Goal: Information Seeking & Learning: Learn about a topic

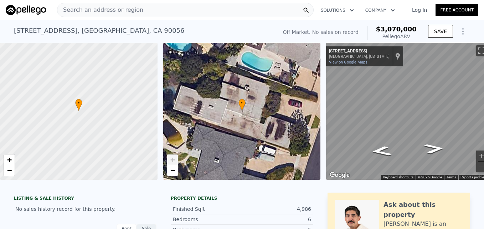
click at [82, 6] on span "Search an address or region" at bounding box center [100, 10] width 86 height 9
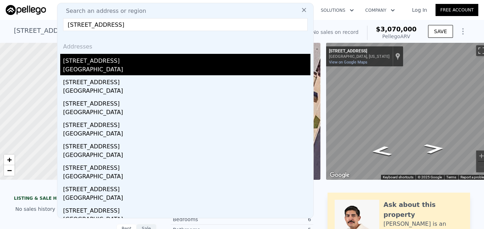
type input "[STREET_ADDRESS]"
click at [116, 70] on div "[GEOGRAPHIC_DATA]" at bounding box center [186, 70] width 247 height 10
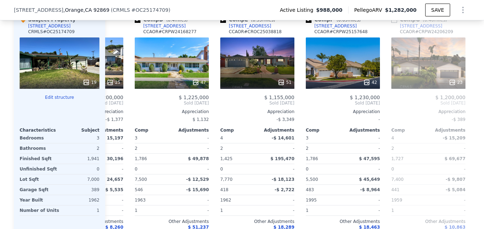
scroll to position [0, 235]
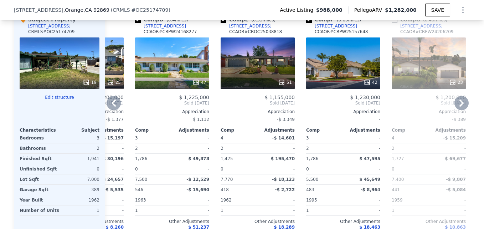
click at [252, 79] on div "51" at bounding box center [257, 62] width 74 height 51
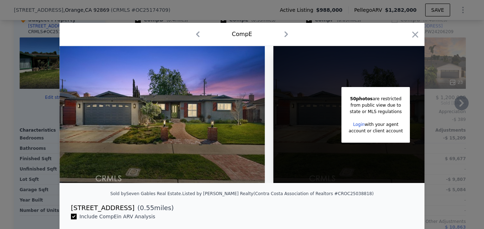
click at [416, 33] on icon "button" at bounding box center [415, 35] width 10 height 10
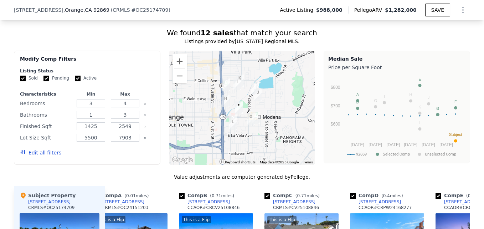
scroll to position [608, 0]
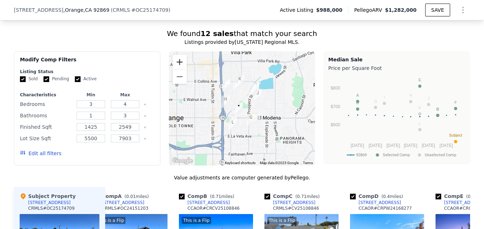
click at [178, 67] on button "Zoom in" at bounding box center [179, 62] width 14 height 14
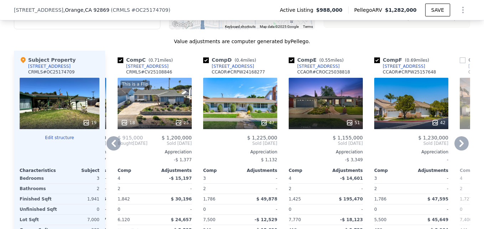
scroll to position [762, 0]
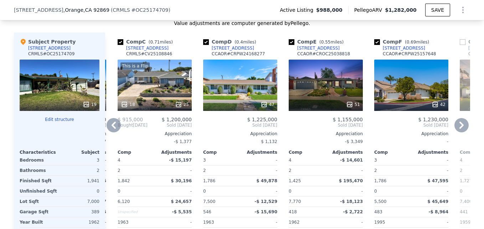
click at [162, 103] on div at bounding box center [155, 104] width 74 height 13
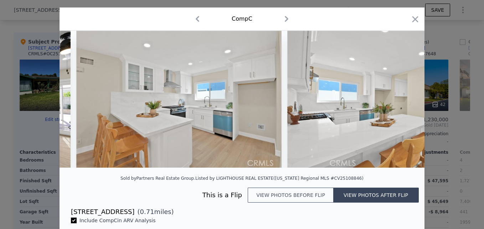
scroll to position [0, 2087]
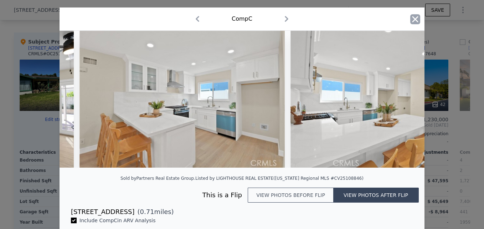
click at [412, 21] on icon "button" at bounding box center [415, 19] width 6 height 6
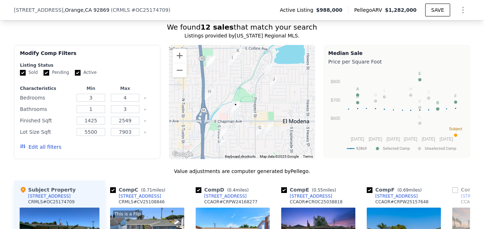
scroll to position [614, 0]
click at [179, 56] on button "Zoom in" at bounding box center [179, 55] width 14 height 14
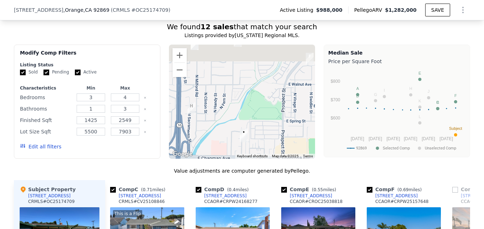
drag, startPoint x: 200, startPoint y: 74, endPoint x: 224, endPoint y: 105, distance: 39.5
click at [224, 105] on div at bounding box center [242, 102] width 146 height 114
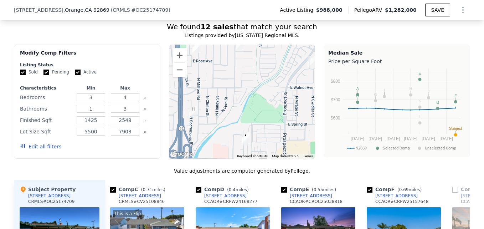
click at [181, 77] on button "Zoom out" at bounding box center [179, 70] width 14 height 14
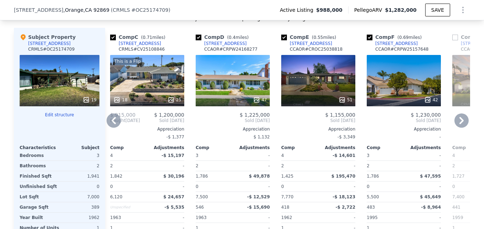
scroll to position [767, 0]
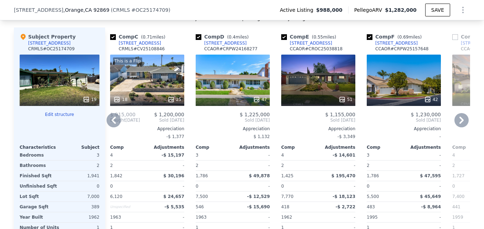
click at [156, 91] on div "This is a Flip 18 25" at bounding box center [147, 79] width 74 height 51
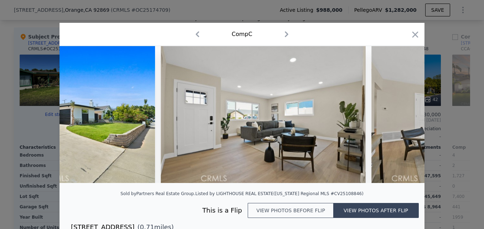
scroll to position [0, 519]
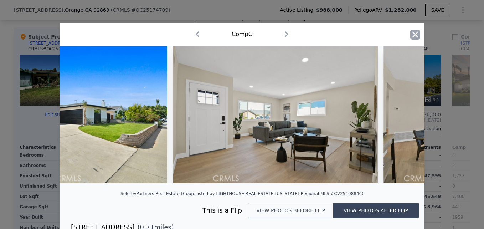
click at [412, 34] on icon "button" at bounding box center [415, 34] width 6 height 6
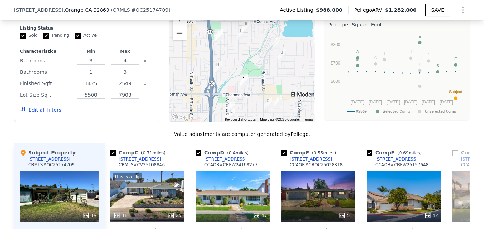
scroll to position [650, 0]
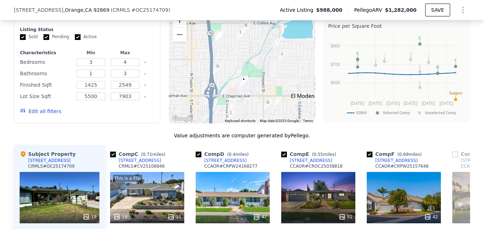
click at [173, 27] on button "Zoom in" at bounding box center [179, 20] width 14 height 14
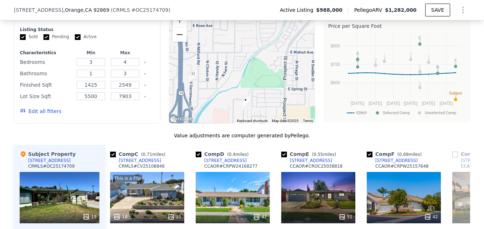
click at [174, 41] on button "Zoom out" at bounding box center [179, 34] width 14 height 14
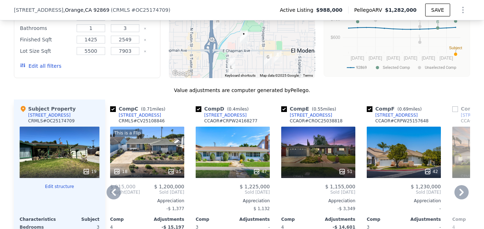
scroll to position [696, 0]
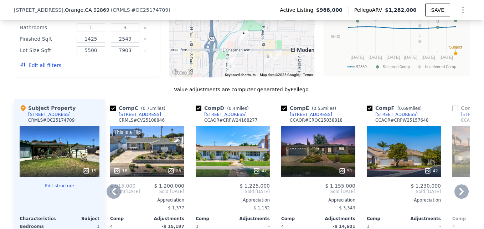
click at [309, 150] on div "51" at bounding box center [318, 151] width 74 height 51
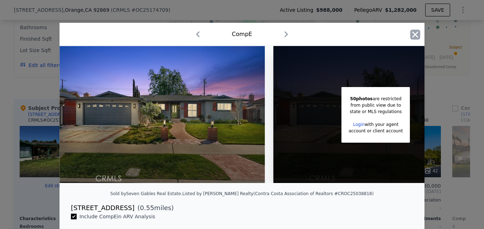
click at [413, 32] on icon "button" at bounding box center [415, 35] width 10 height 10
